Goal: Information Seeking & Learning: Learn about a topic

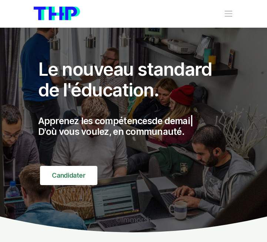
click at [224, 10] on span "Toggle navigation" at bounding box center [228, 14] width 10 height 10
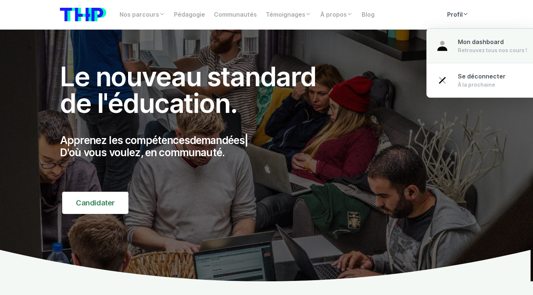
click at [266, 38] on div "Mon dashboard Retrouvez tous nos cours !" at bounding box center [491, 46] width 69 height 16
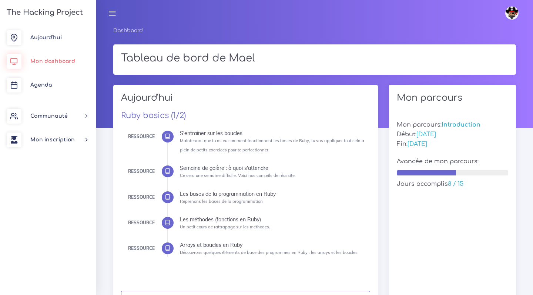
click at [43, 59] on span "Mon dashboard" at bounding box center [52, 61] width 45 height 6
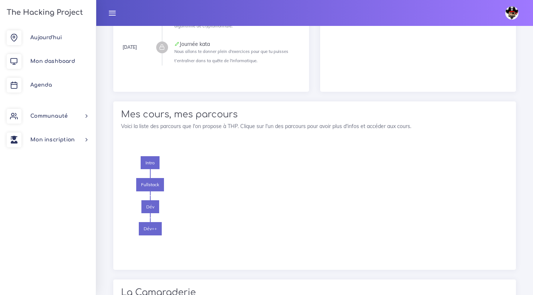
scroll to position [472, 0]
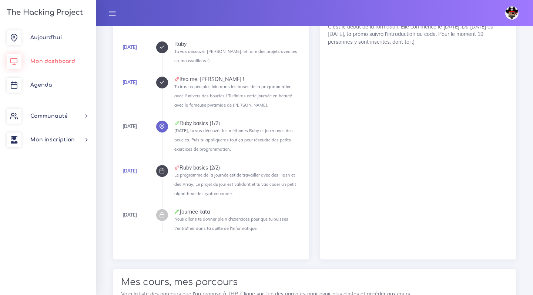
click at [41, 53] on link "Mon dashboard" at bounding box center [48, 62] width 96 height 24
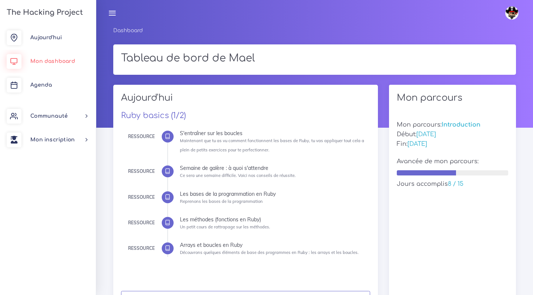
click at [40, 63] on span "Mon dashboard" at bounding box center [52, 61] width 45 height 6
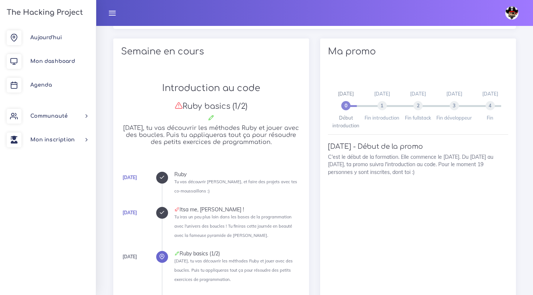
scroll to position [103, 0]
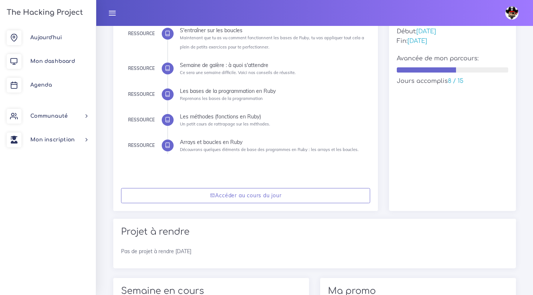
click at [205, 183] on div "Accéder au cours du jour" at bounding box center [245, 195] width 265 height 31
click at [205, 186] on div "Accéder au cours du jour" at bounding box center [245, 195] width 265 height 31
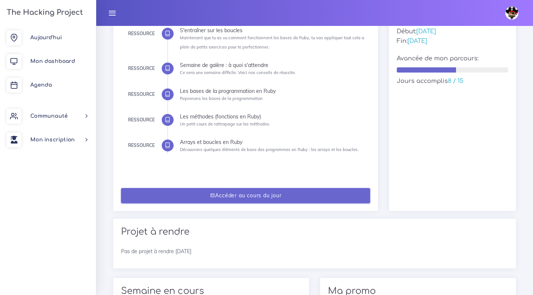
click at [203, 190] on link "Accéder au cours du jour" at bounding box center [245, 195] width 249 height 15
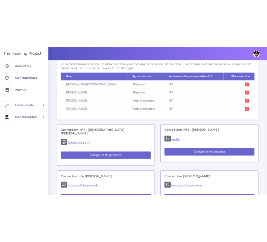
scroll to position [351, 0]
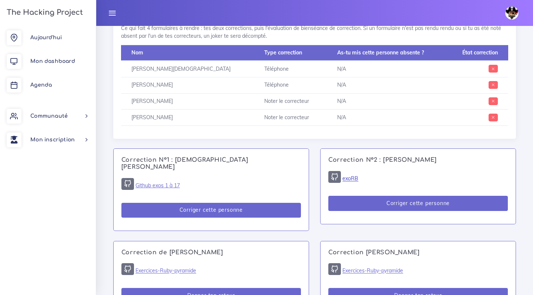
click at [353, 176] on link "exoRB" at bounding box center [350, 178] width 16 height 7
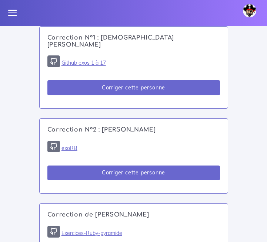
scroll to position [652, 0]
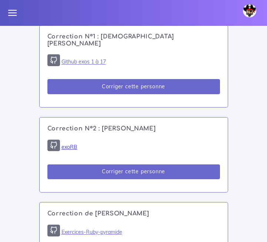
click at [66, 149] on link "exoRB" at bounding box center [69, 147] width 16 height 7
